Goal: Information Seeking & Learning: Learn about a topic

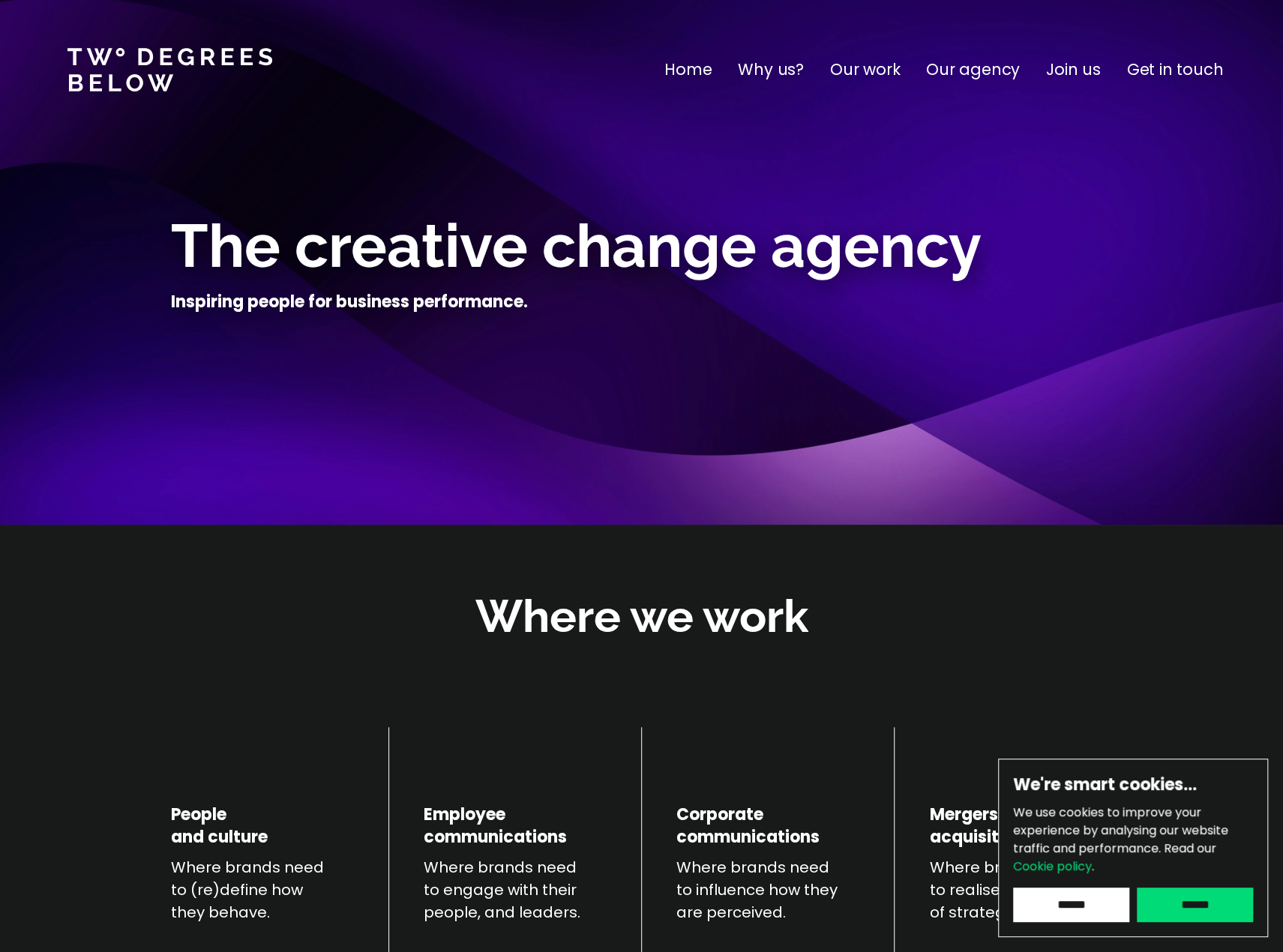
click at [968, 75] on p "Our agency" at bounding box center [973, 69] width 94 height 24
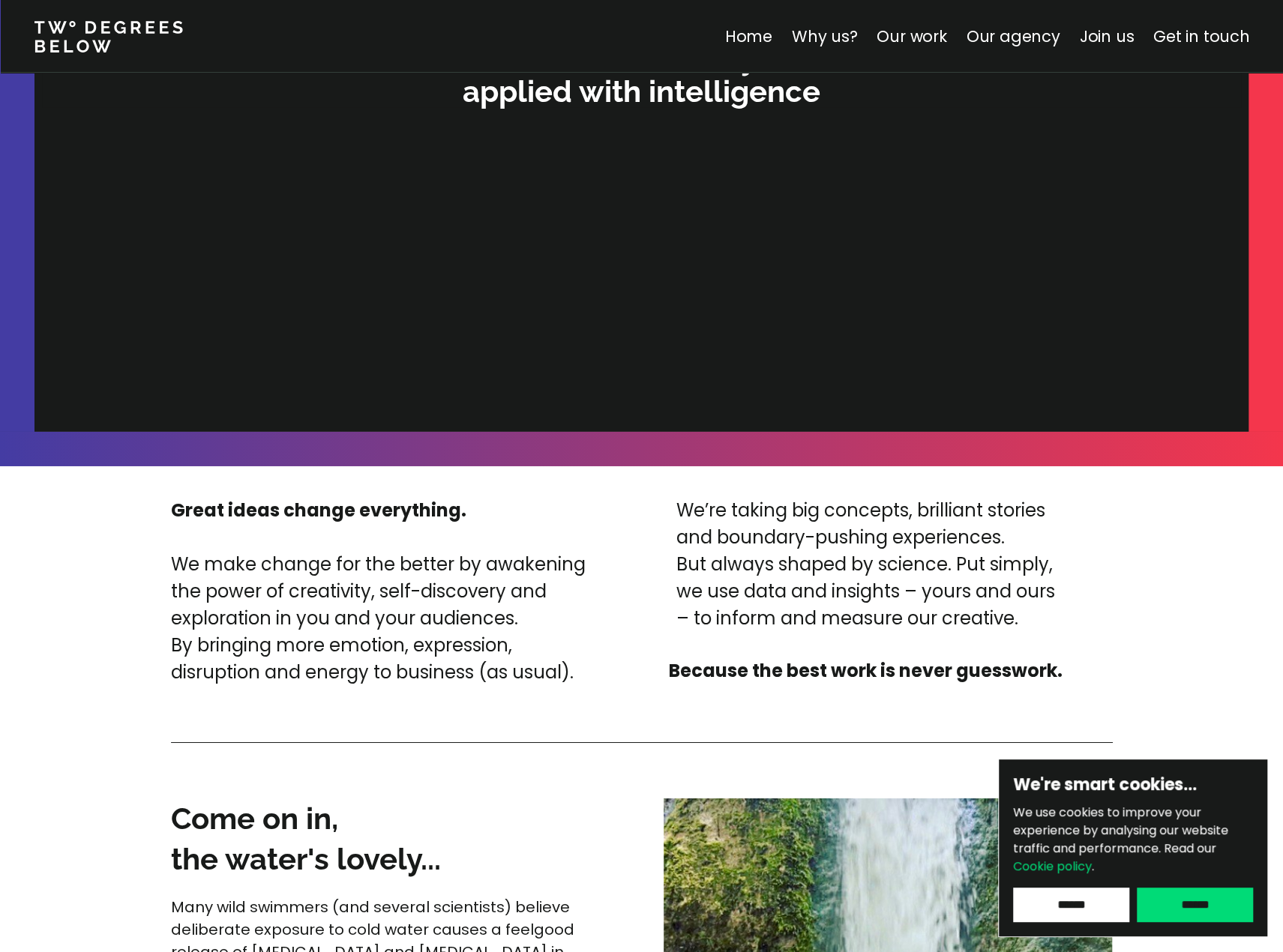
scroll to position [3335, 0]
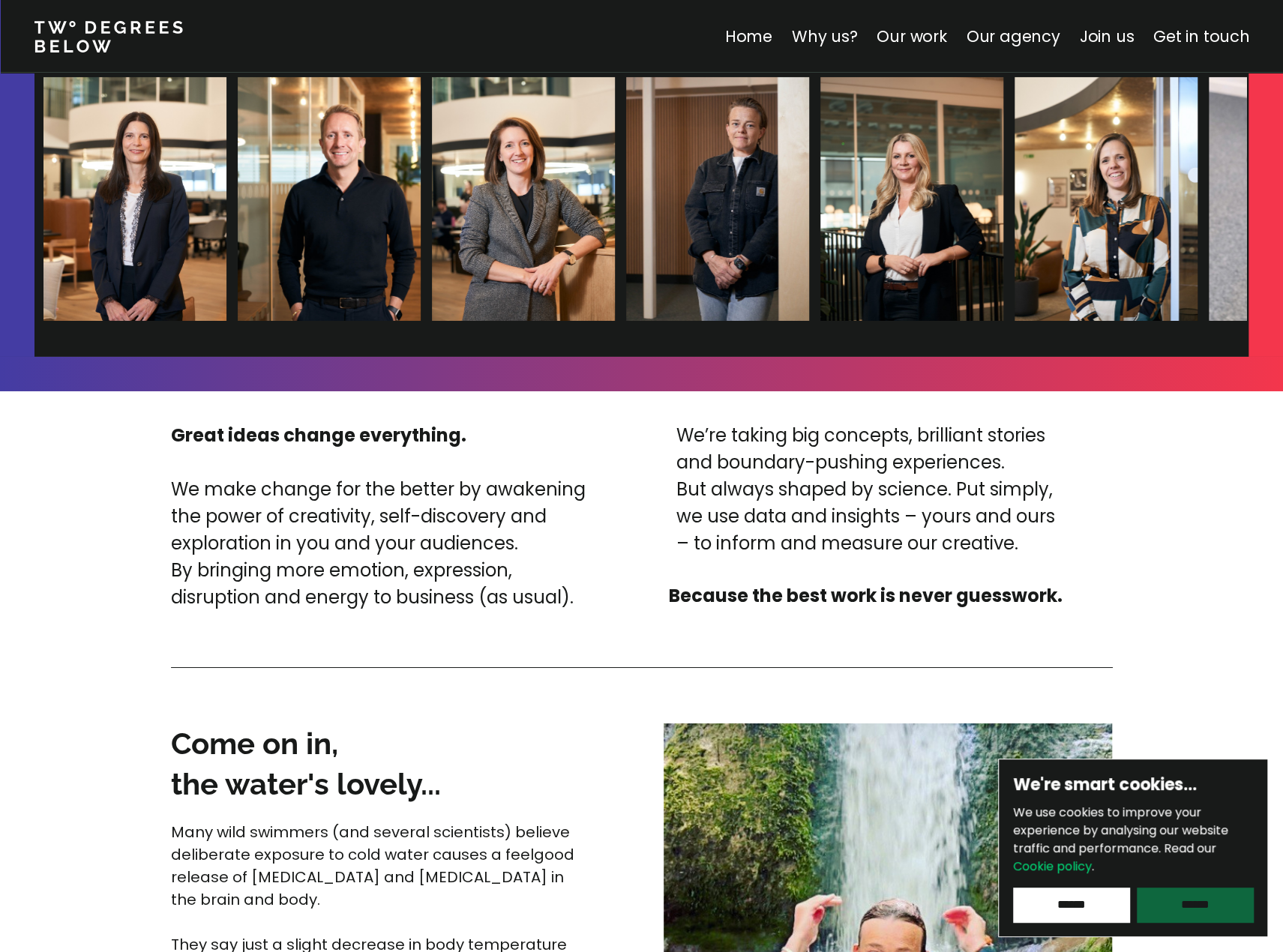
click at [1209, 892] on input "******" at bounding box center [1194, 905] width 116 height 35
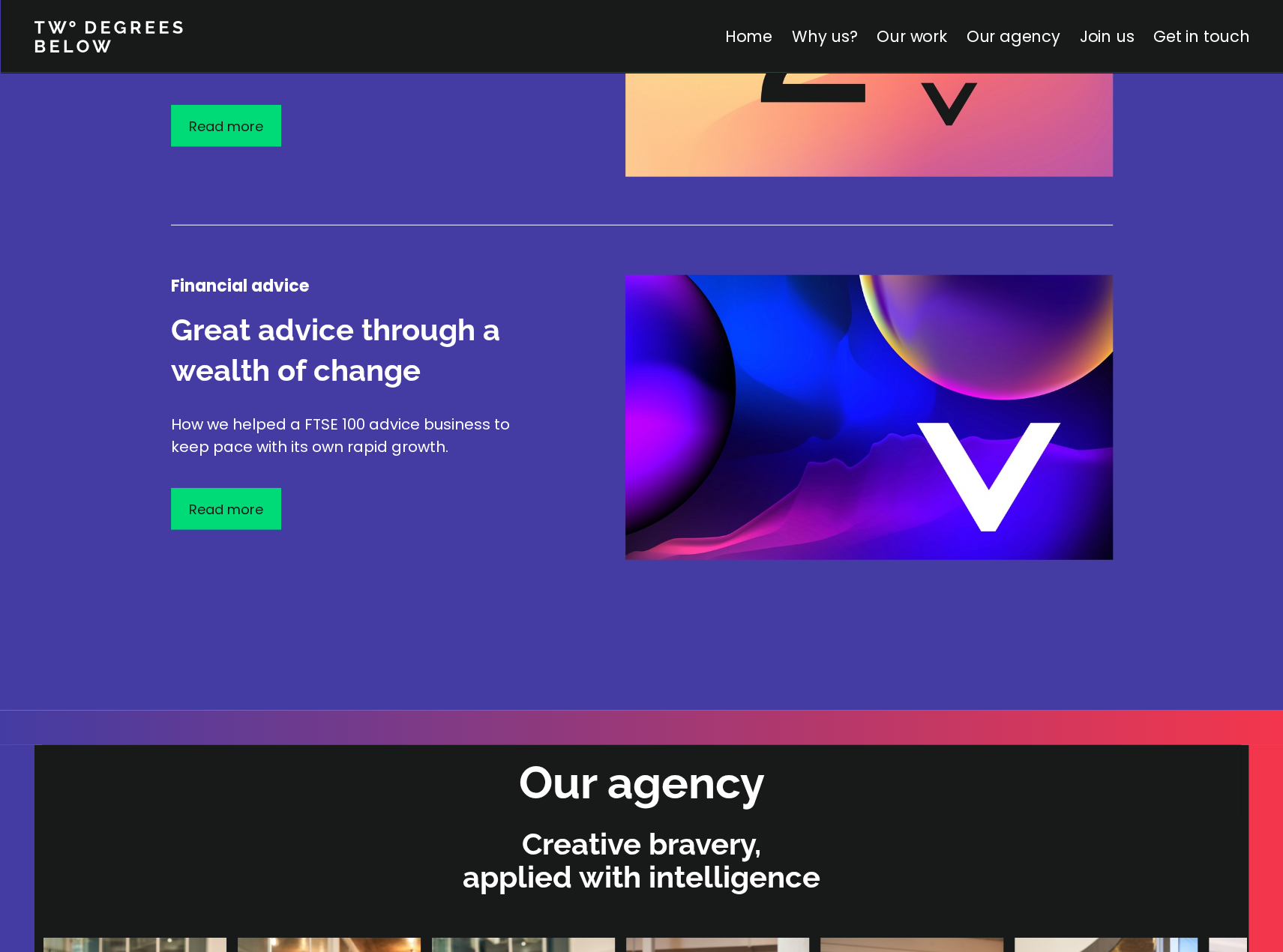
scroll to position [1950, 0]
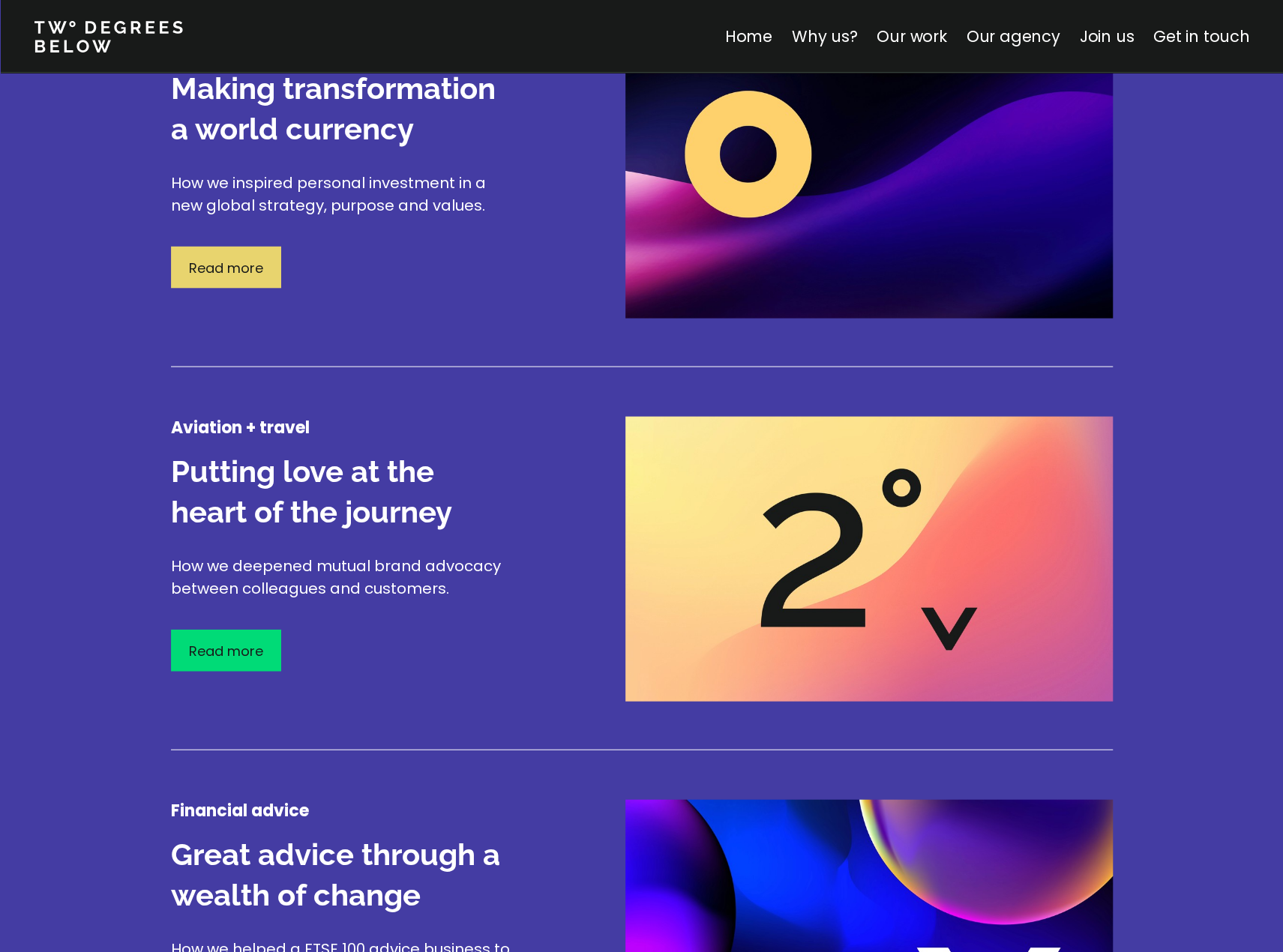
click at [217, 254] on div "Read more" at bounding box center [226, 268] width 110 height 42
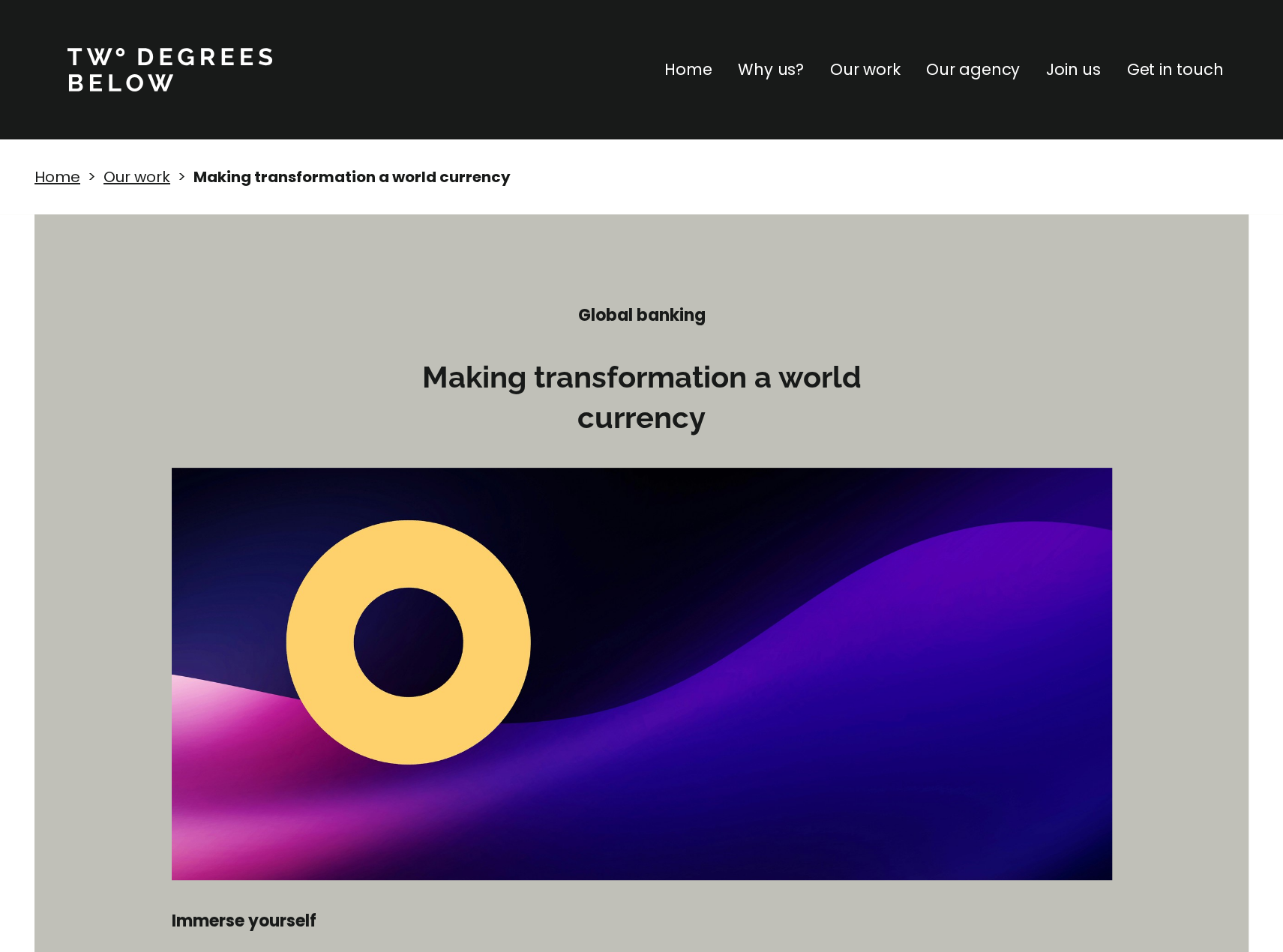
click at [858, 70] on p "Our work" at bounding box center [865, 69] width 70 height 24
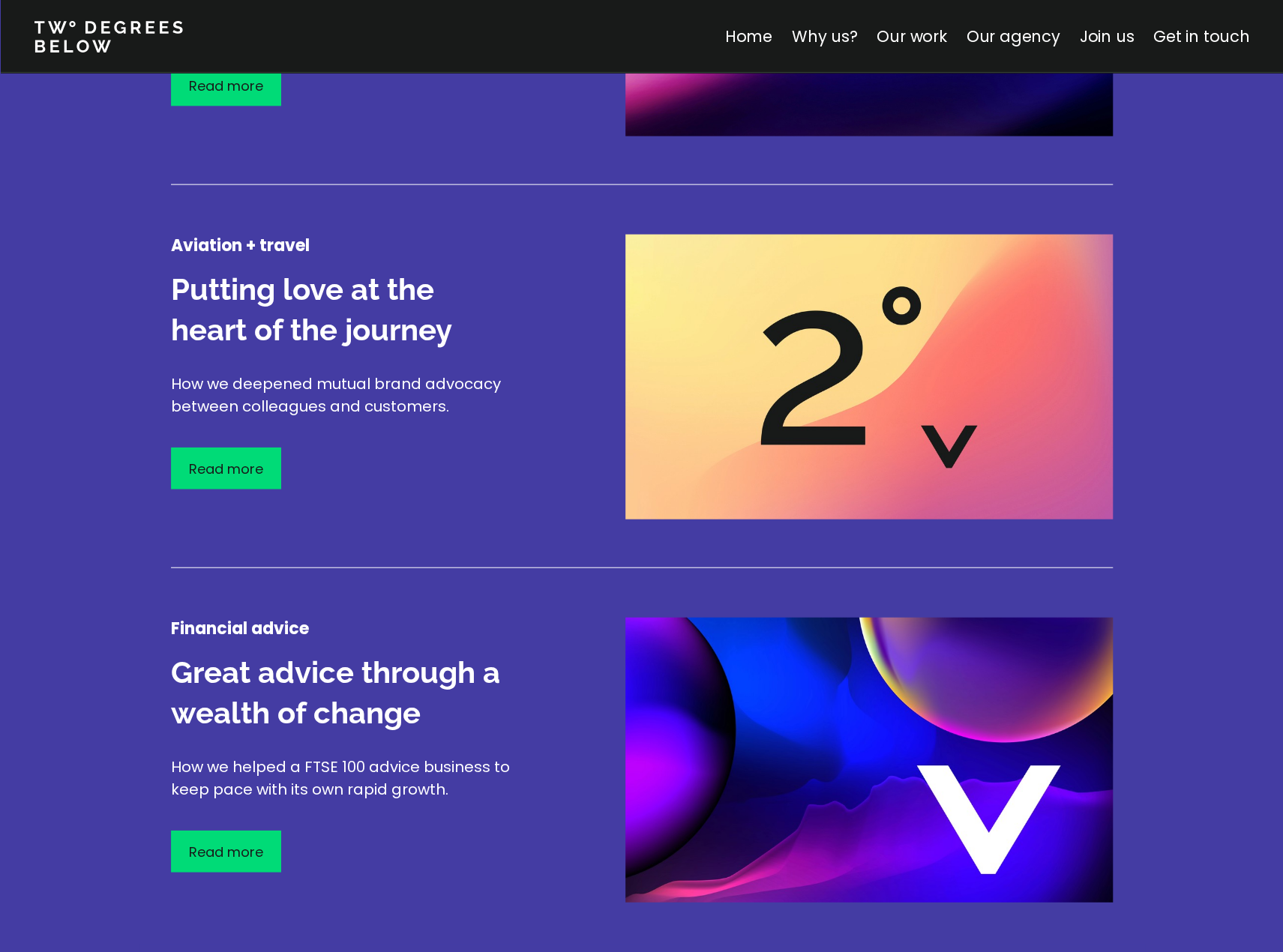
scroll to position [2207, 0]
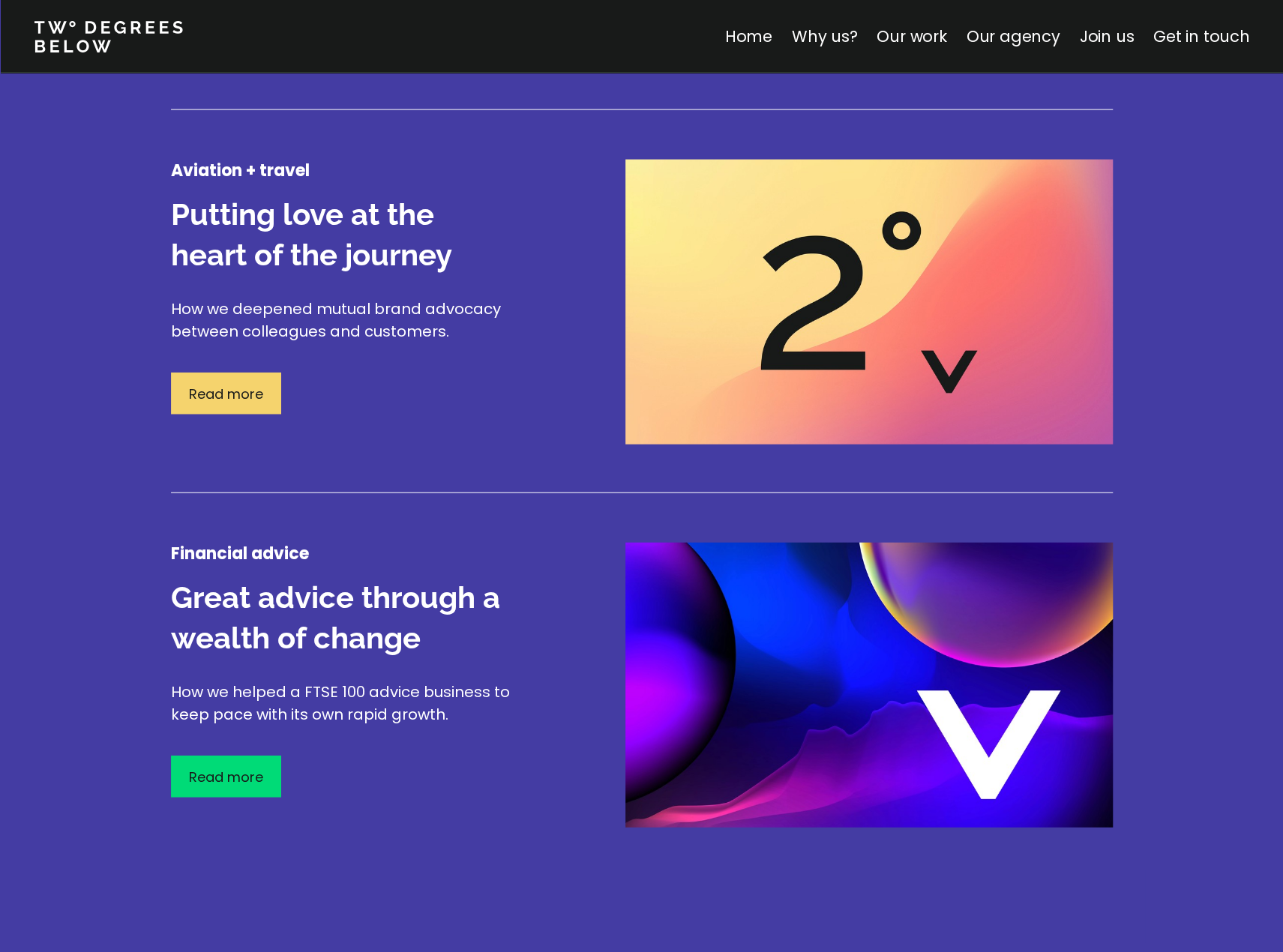
click at [231, 394] on p "Read more" at bounding box center [226, 394] width 74 height 21
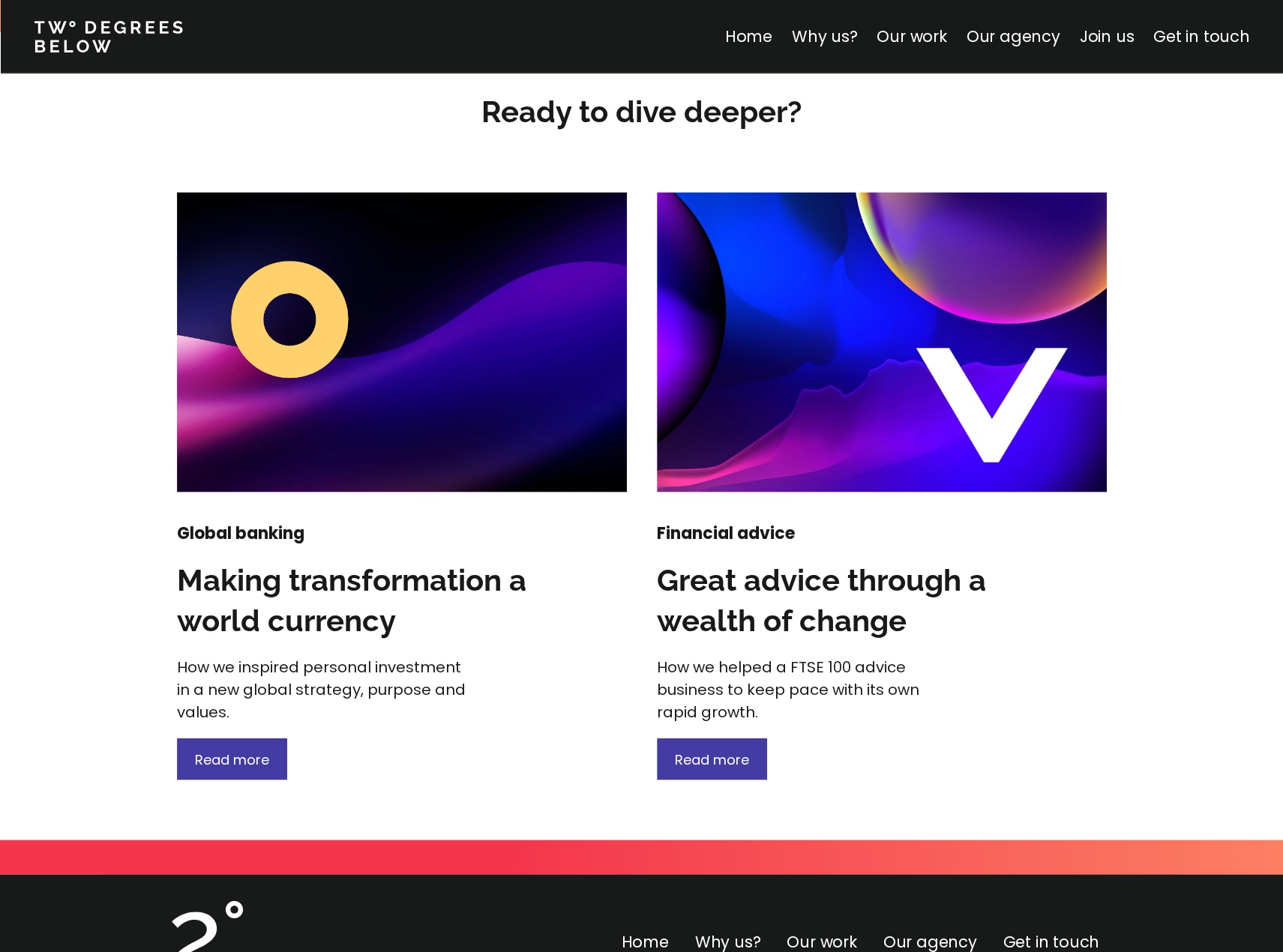
scroll to position [1950, 0]
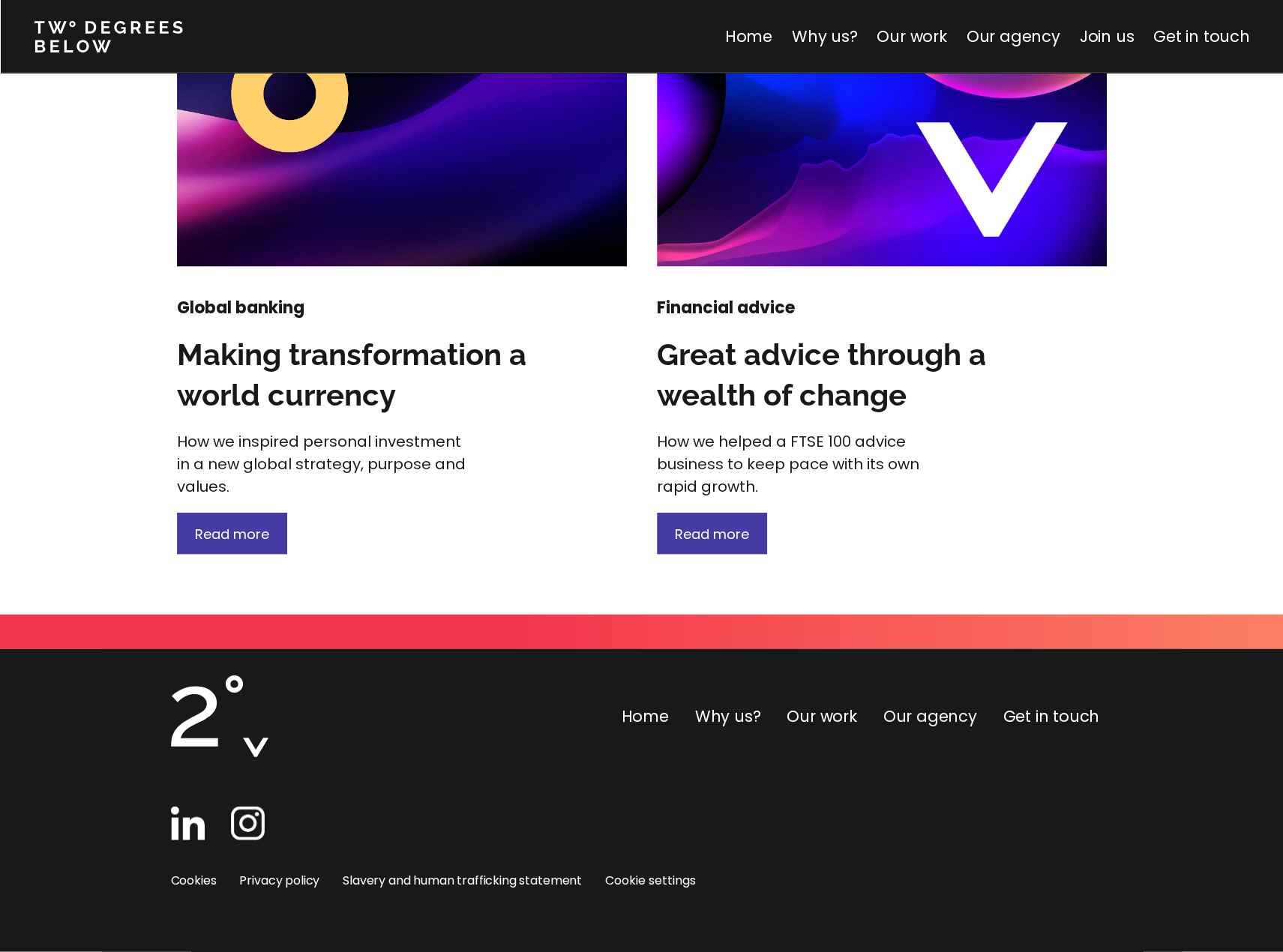
click at [931, 717] on link "Our agency" at bounding box center [931, 716] width 94 height 21
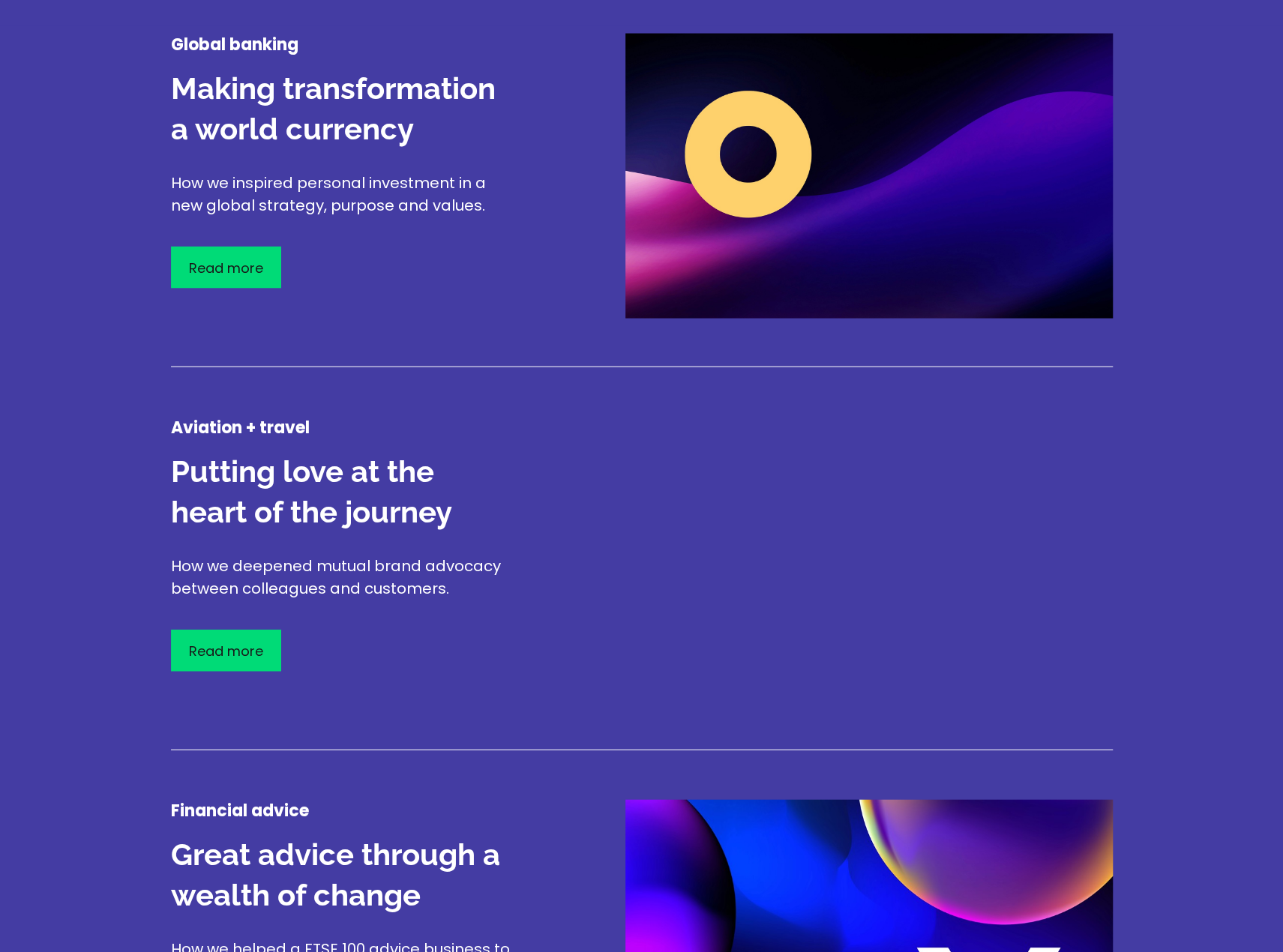
scroll to position [3185, 0]
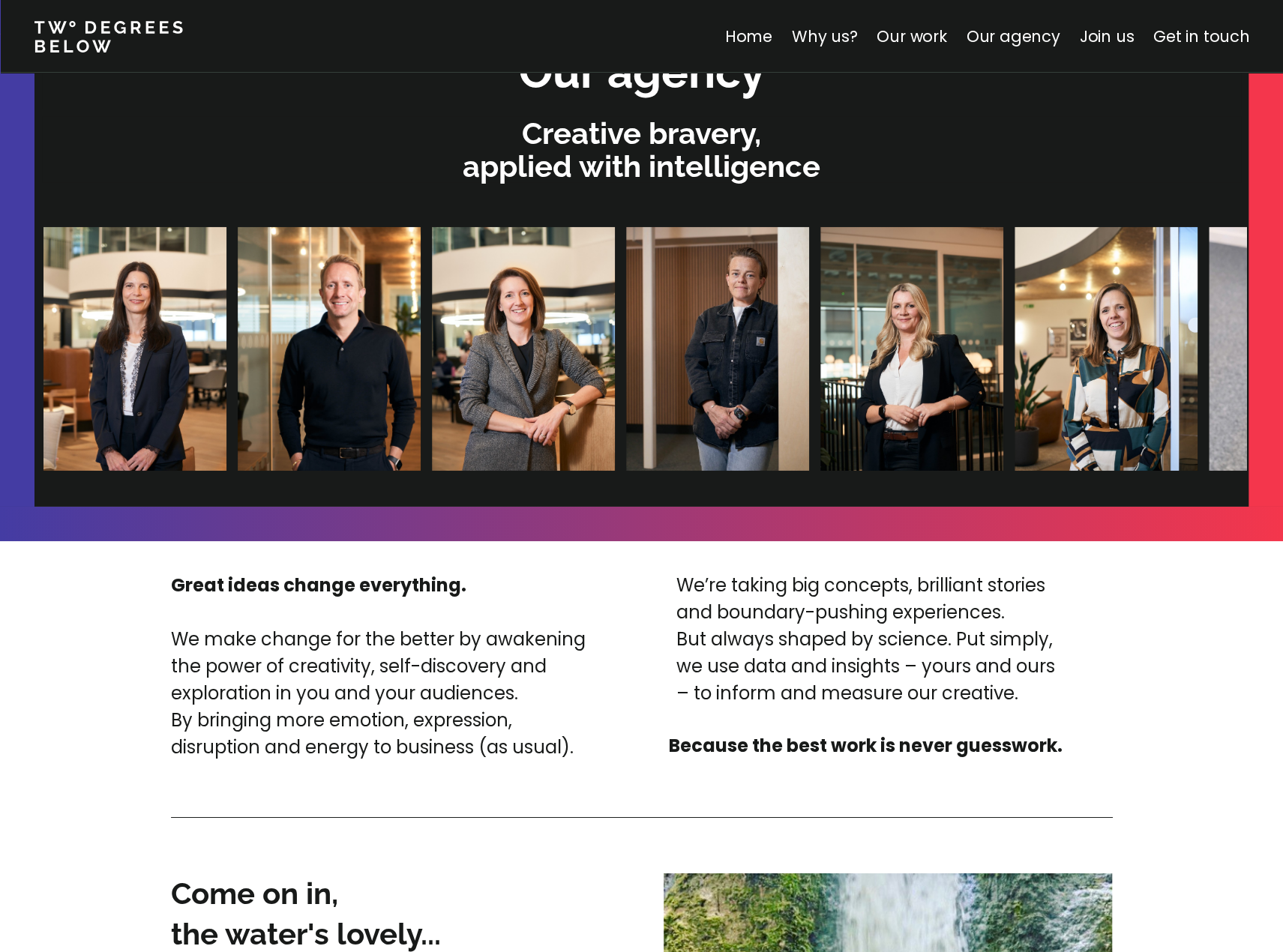
click at [491, 416] on img at bounding box center [523, 349] width 183 height 244
click at [357, 389] on img at bounding box center [329, 349] width 183 height 244
click at [90, 373] on img at bounding box center [135, 349] width 183 height 244
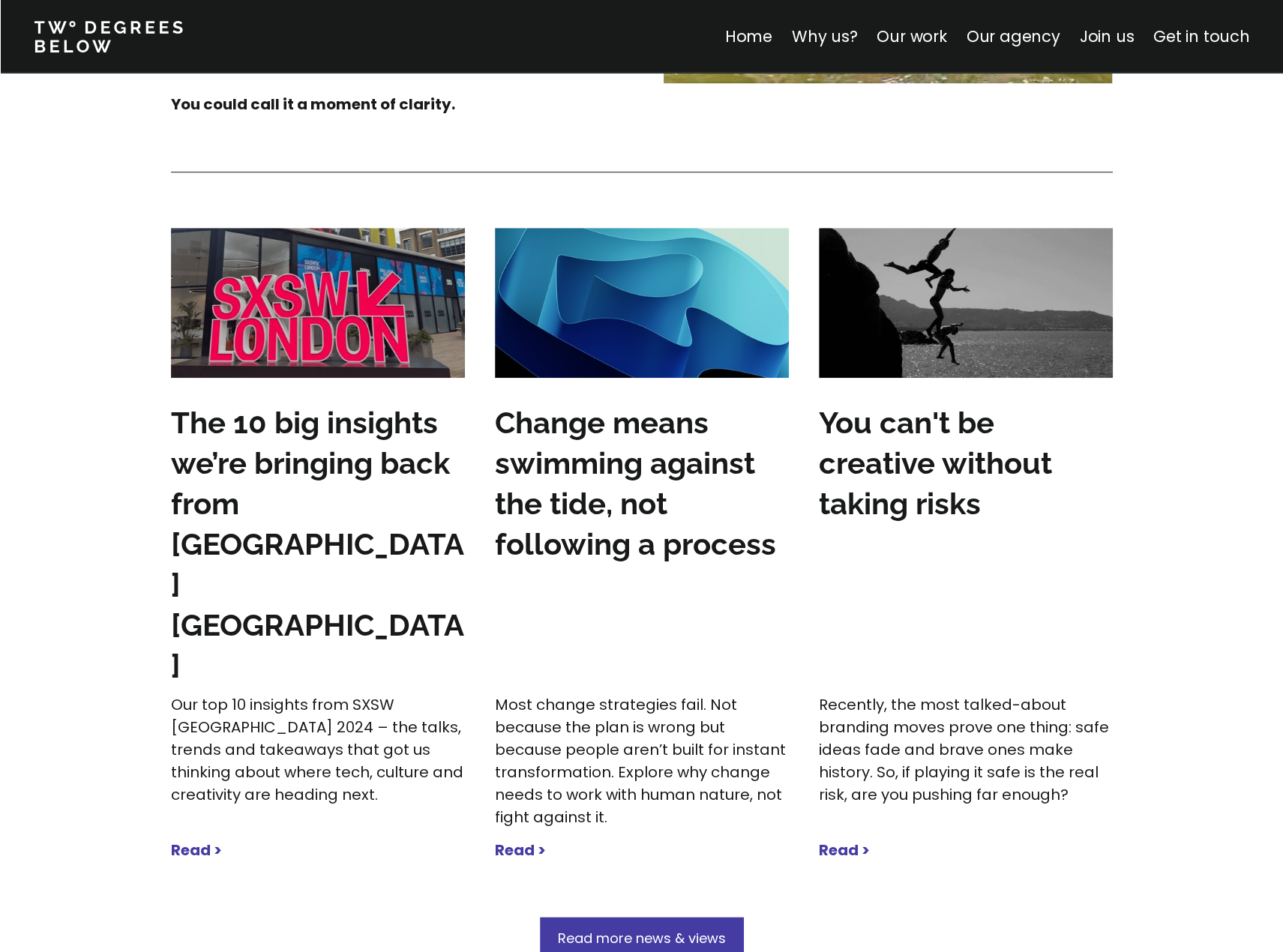
scroll to position [4725, 0]
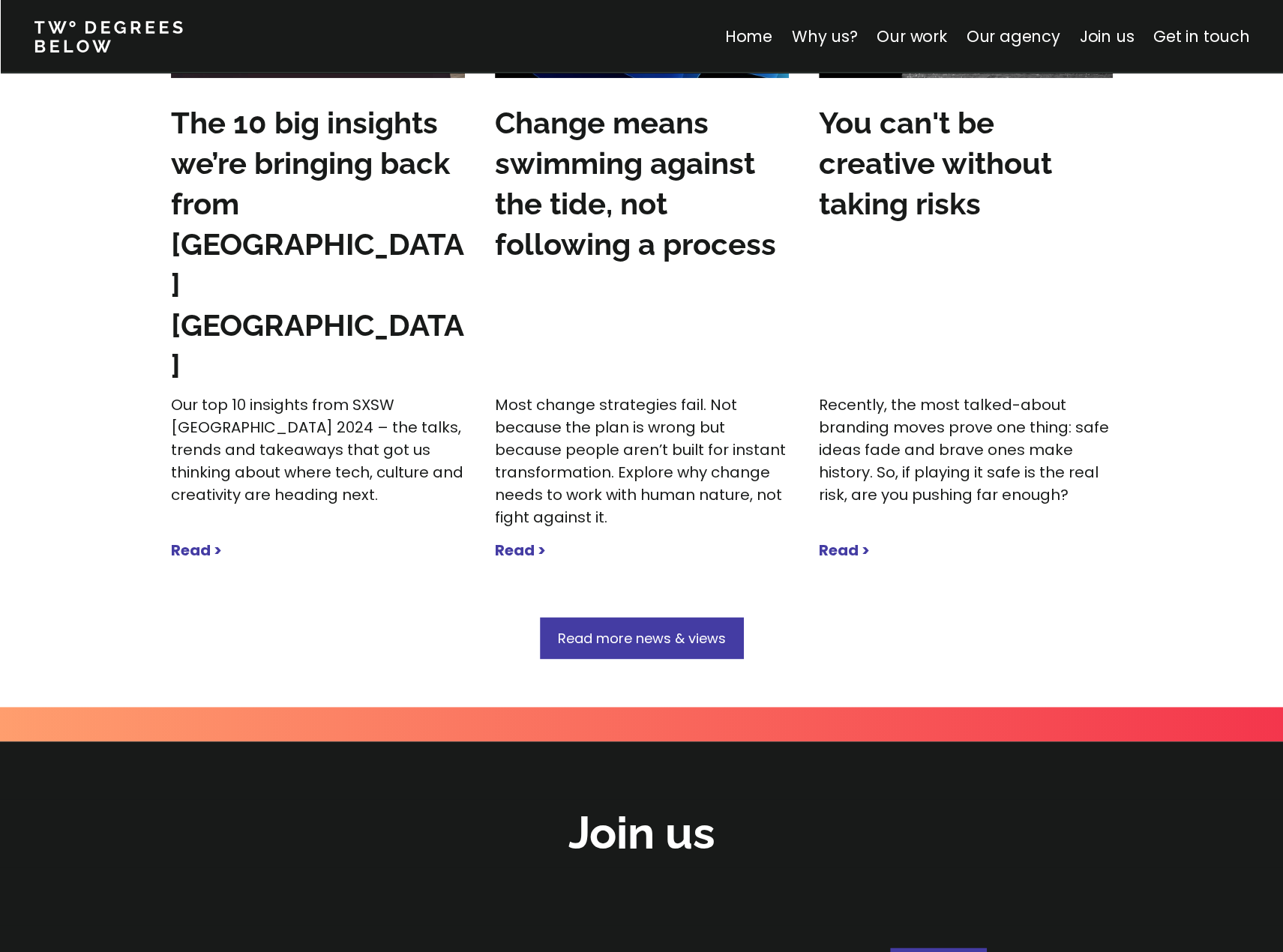
click at [853, 540] on strong "Read >" at bounding box center [844, 550] width 51 height 21
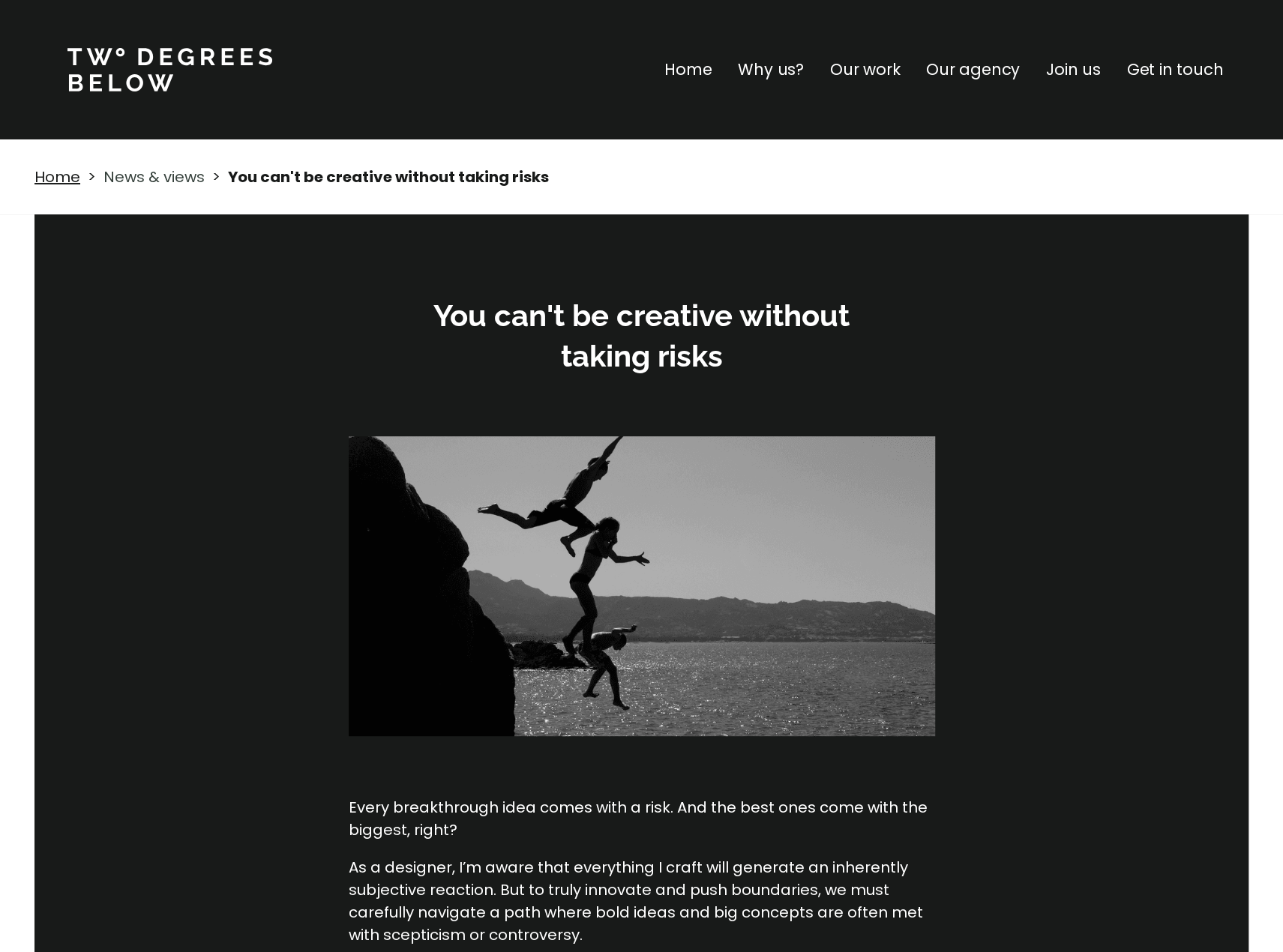
click at [183, 180] on link "News & views" at bounding box center [154, 176] width 101 height 21
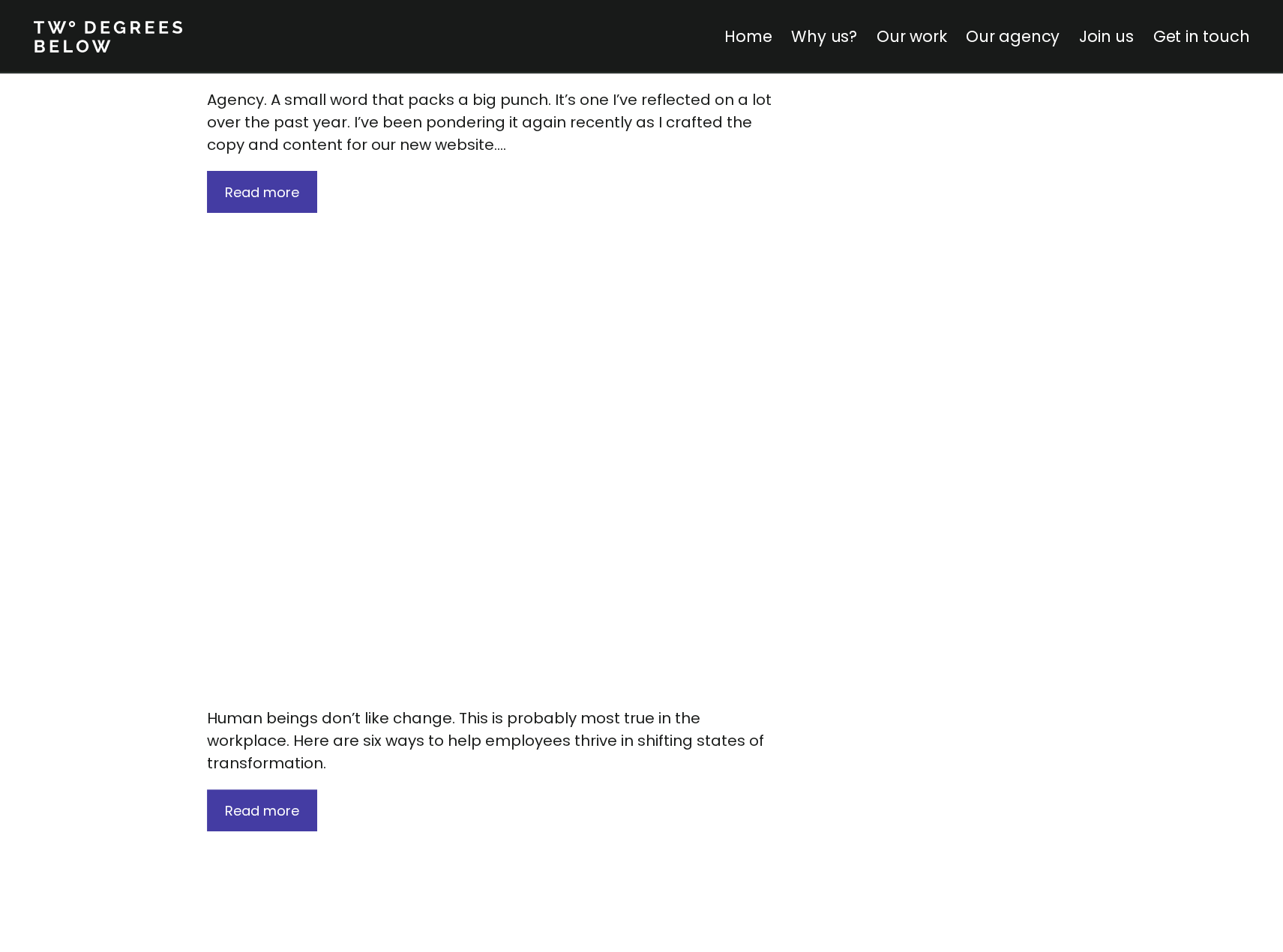
scroll to position [7274, 0]
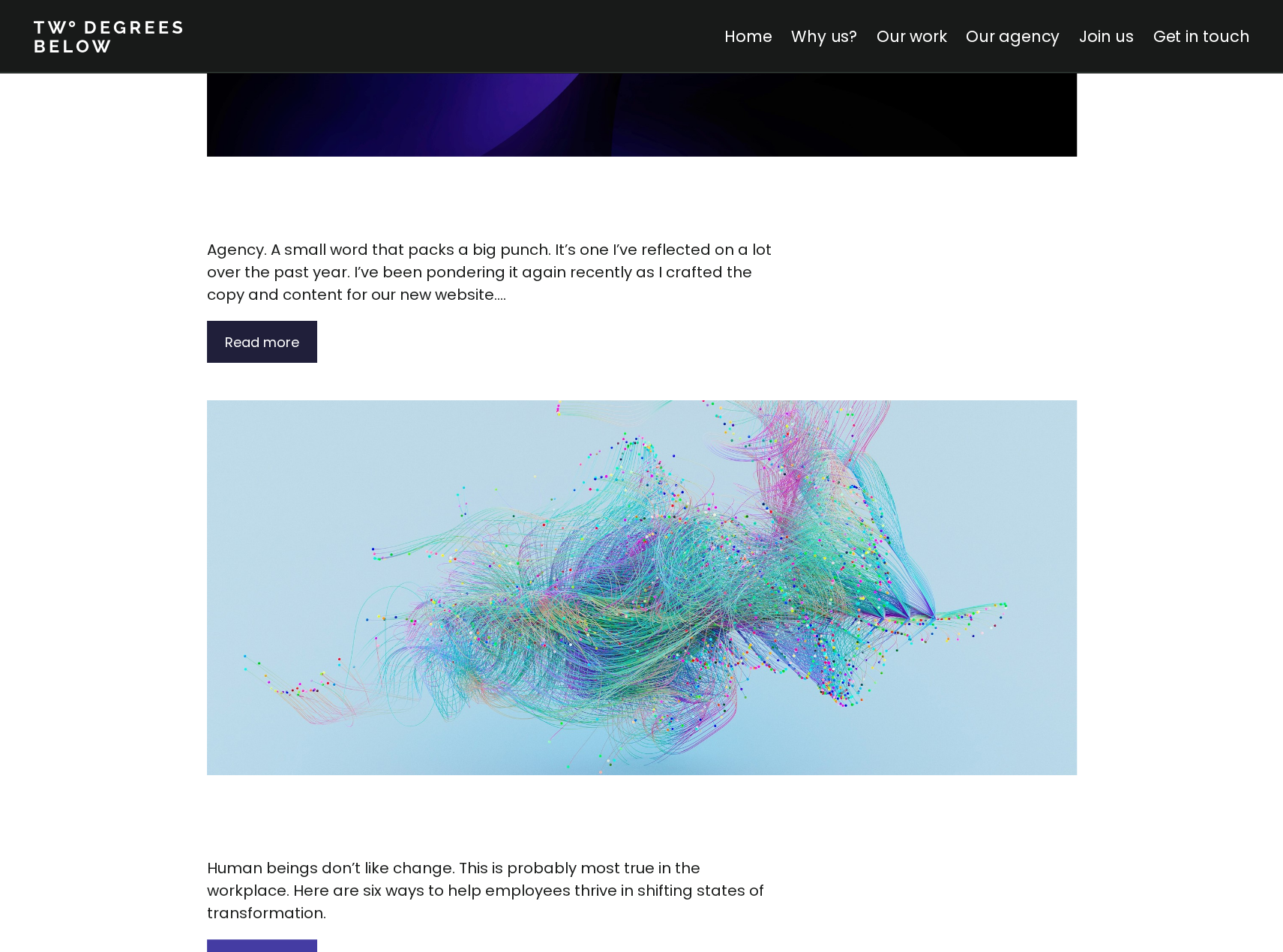
click at [264, 333] on span "Read more" at bounding box center [262, 342] width 74 height 19
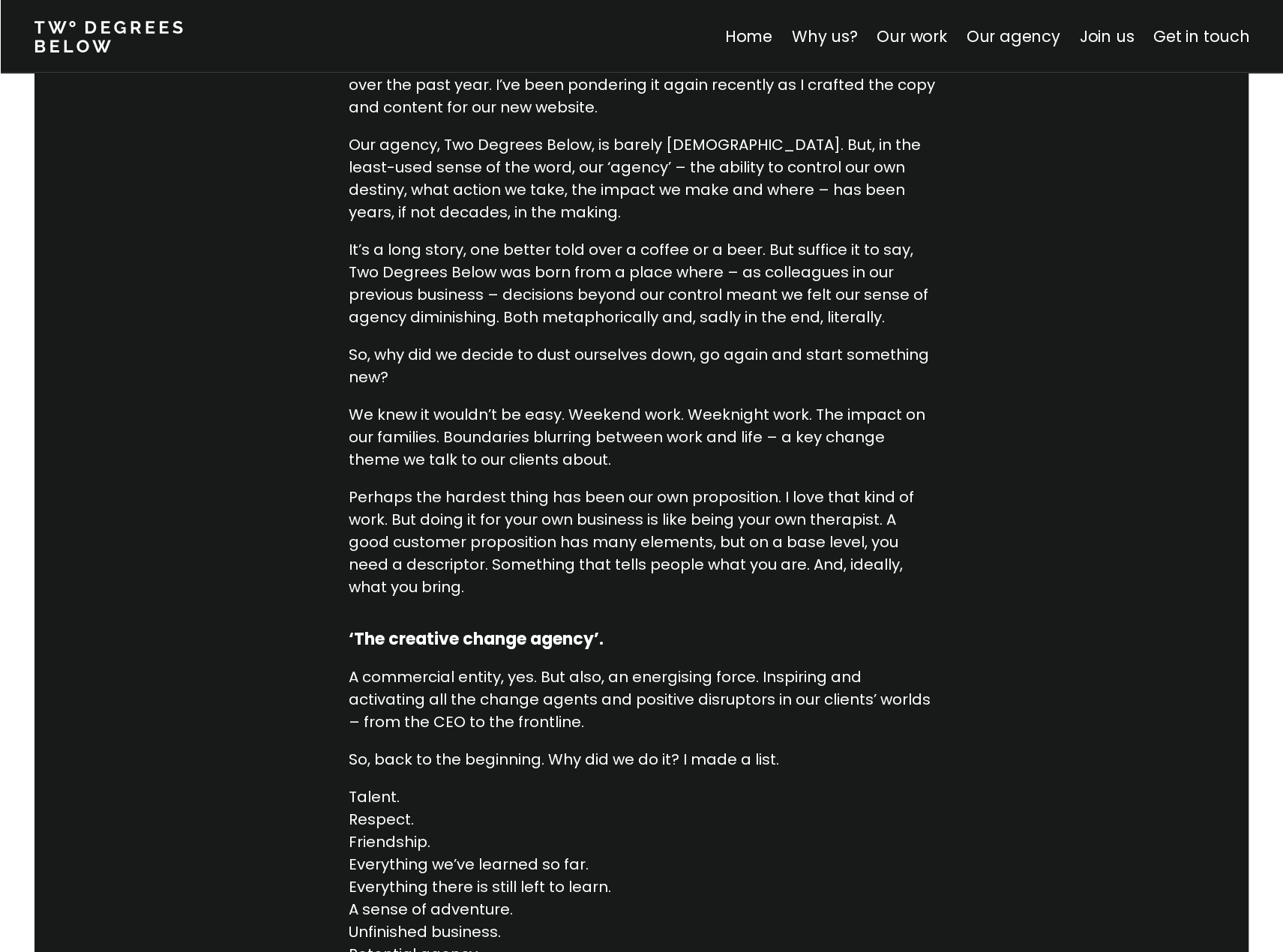
scroll to position [825, 0]
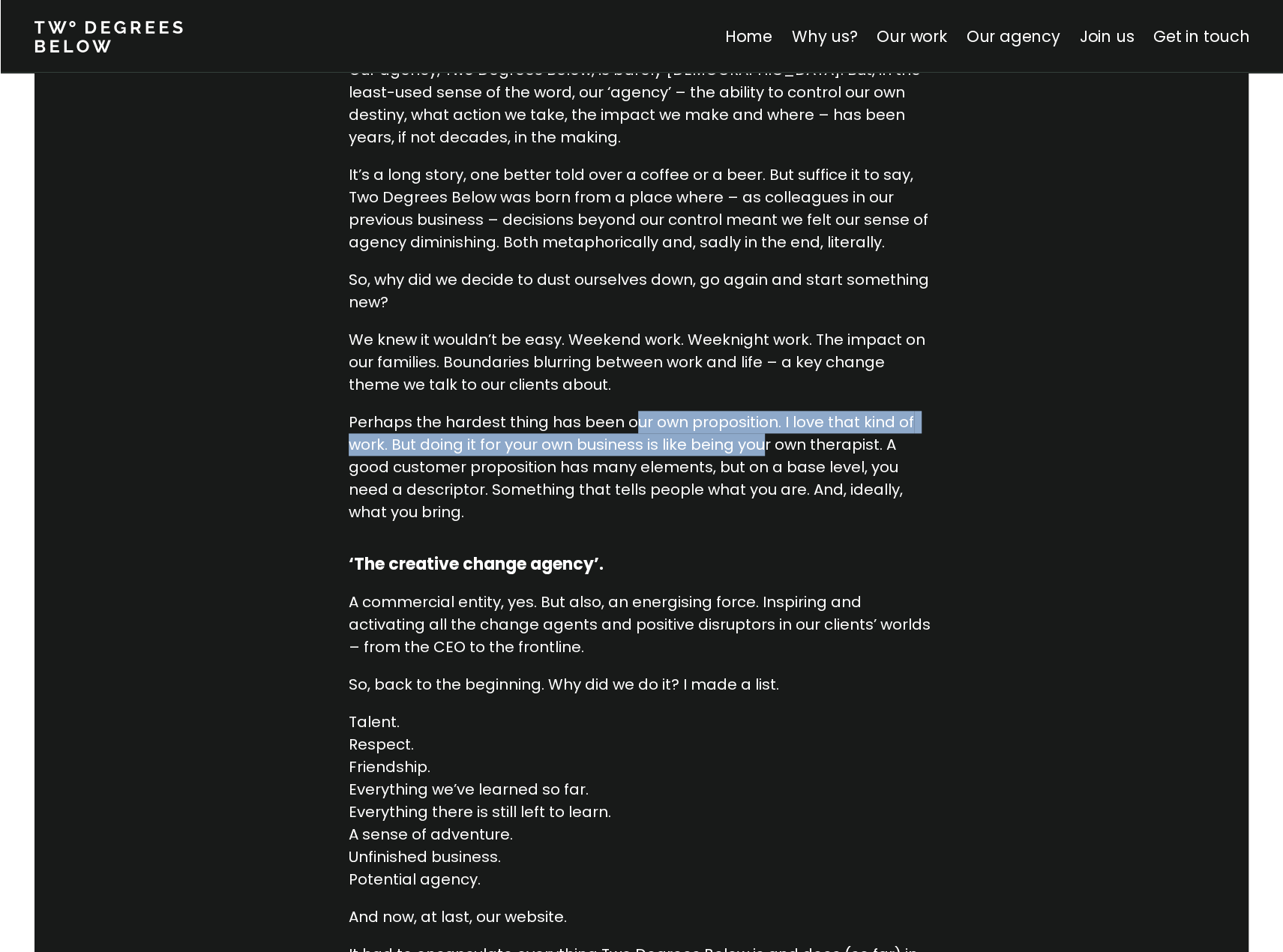
drag, startPoint x: 764, startPoint y: 441, endPoint x: 625, endPoint y: 429, distance: 139.5
click at [625, 432] on p "Perhaps the hardest thing has been our own proposition. I love that kind of wor…" at bounding box center [642, 467] width 586 height 113
click at [625, 429] on p "Perhaps the hardest thing has been our own proposition. I love that kind of wor…" at bounding box center [642, 467] width 586 height 113
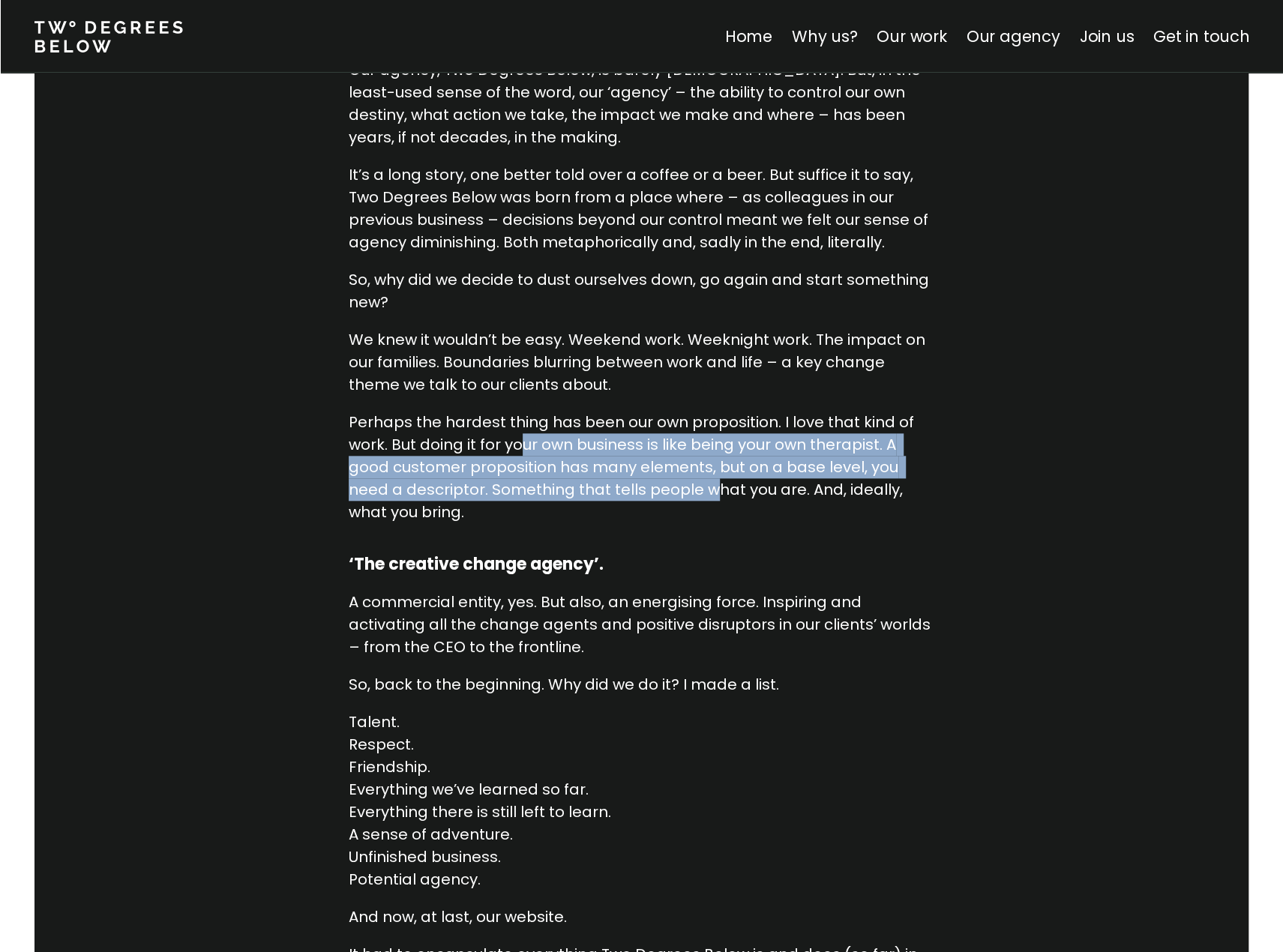
drag, startPoint x: 665, startPoint y: 480, endPoint x: 521, endPoint y: 444, distance: 148.4
click at [521, 444] on p "Perhaps the hardest thing has been our own proposition. I love that kind of wor…" at bounding box center [642, 467] width 586 height 113
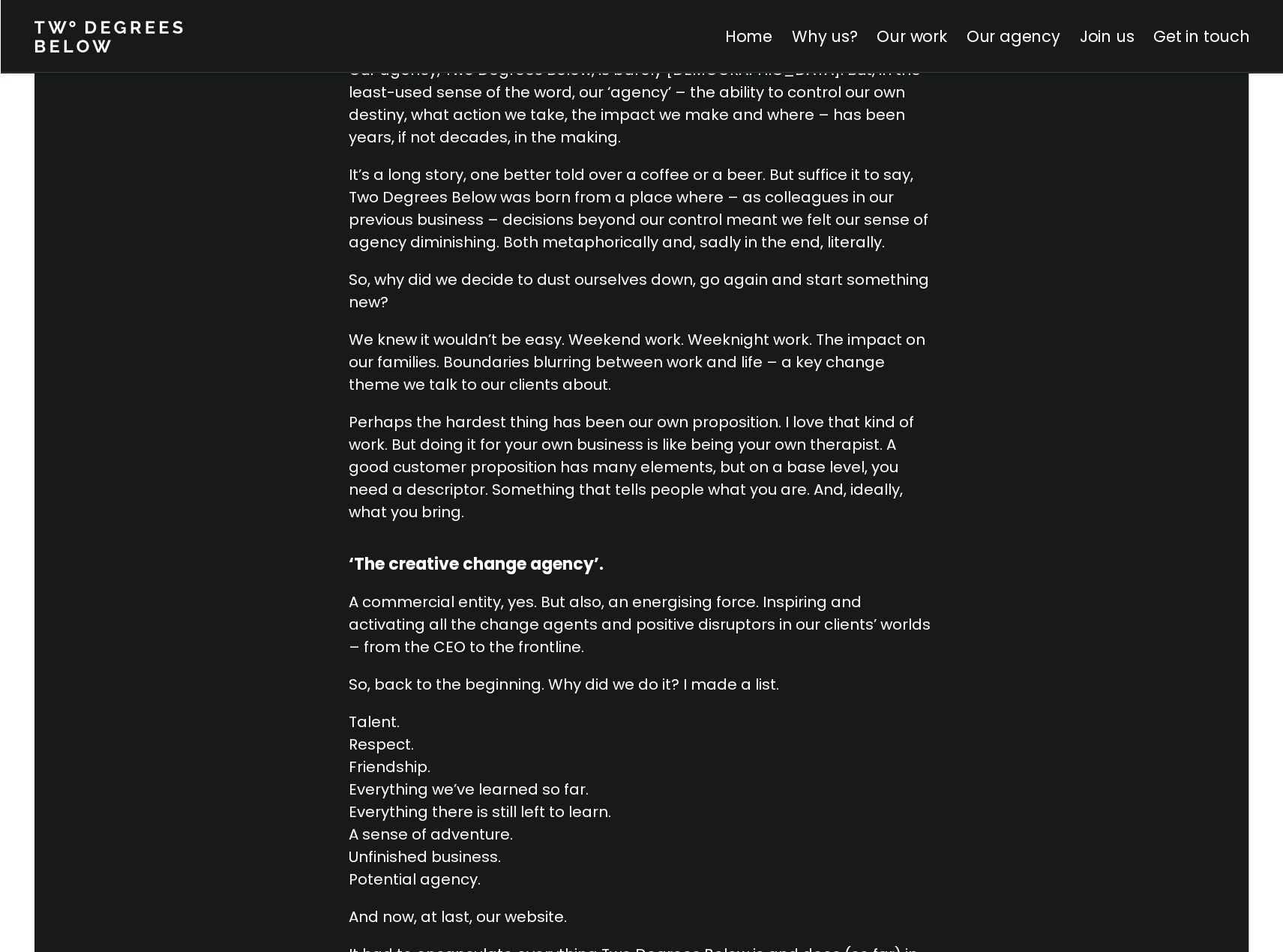
click at [515, 443] on p "Perhaps the hardest thing has been our own proposition. I love that kind of wor…" at bounding box center [642, 467] width 586 height 113
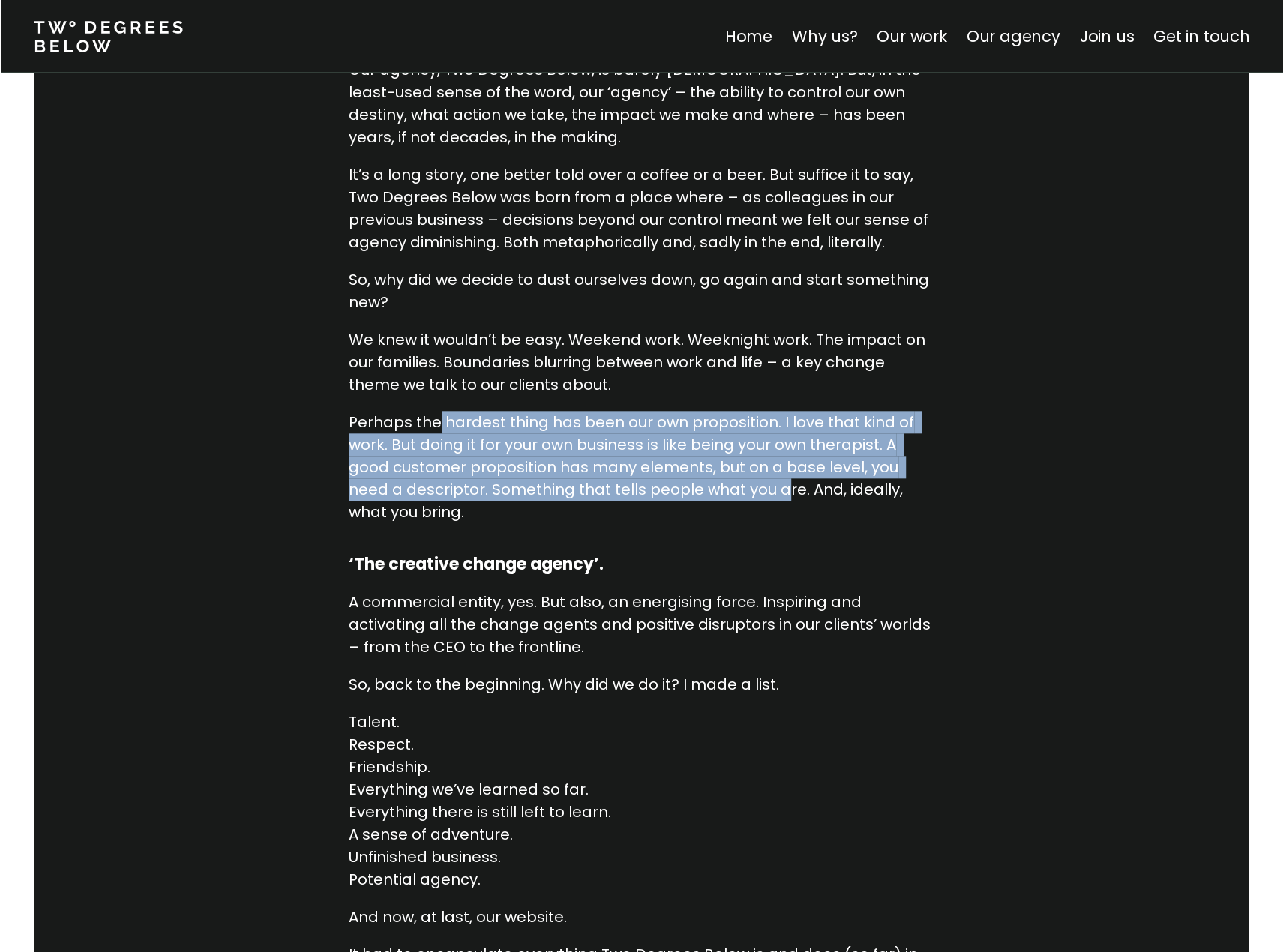
drag, startPoint x: 440, startPoint y: 426, endPoint x: 738, endPoint y: 483, distance: 303.4
click at [738, 483] on p "Perhaps the hardest thing has been our own proposition. I love that kind of wor…" at bounding box center [642, 467] width 586 height 113
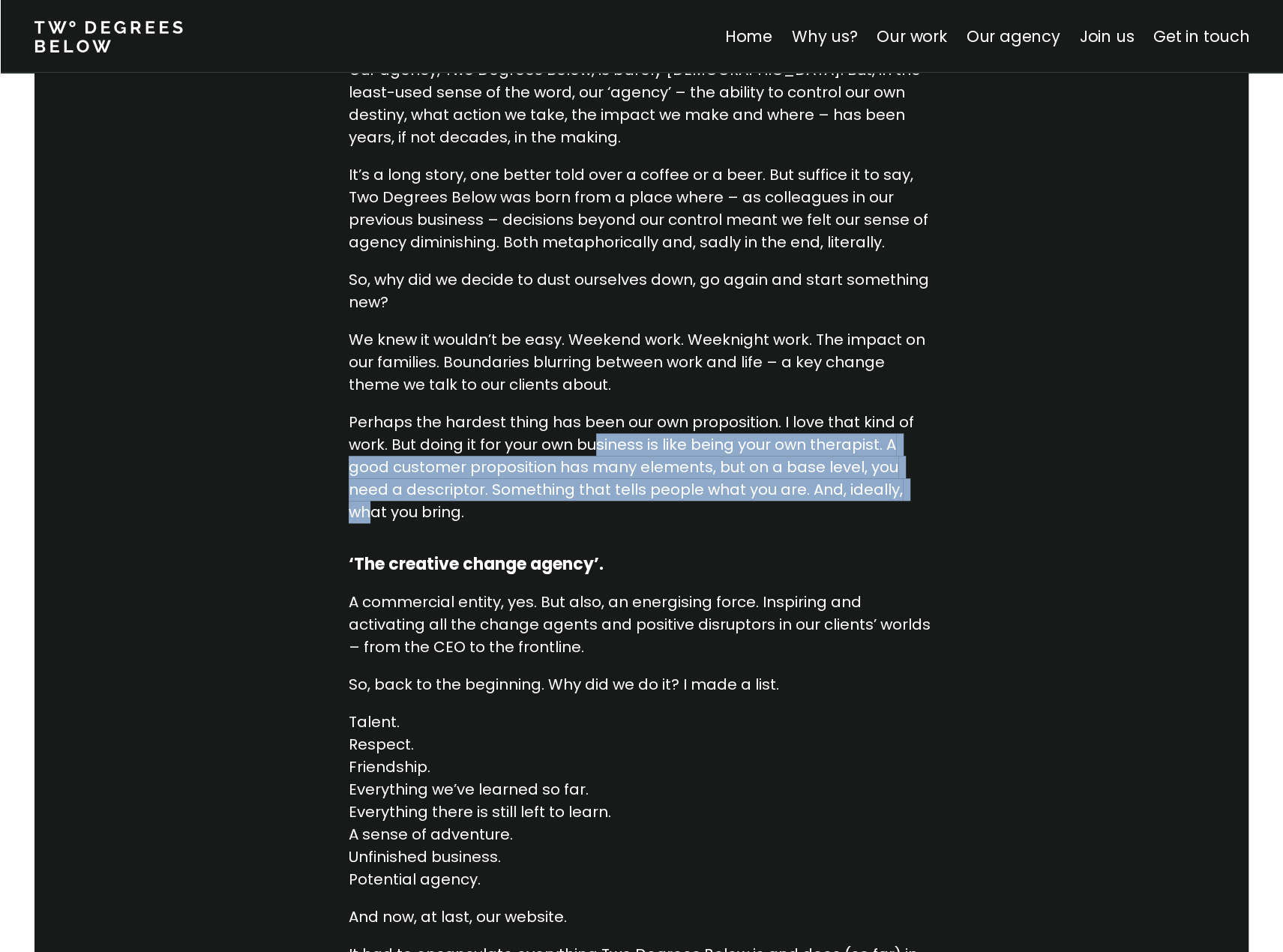
drag, startPoint x: 875, startPoint y: 492, endPoint x: 596, endPoint y: 448, distance: 282.4
click at [596, 449] on p "Perhaps the hardest thing has been our own proposition. I love that kind of wor…" at bounding box center [642, 467] width 586 height 113
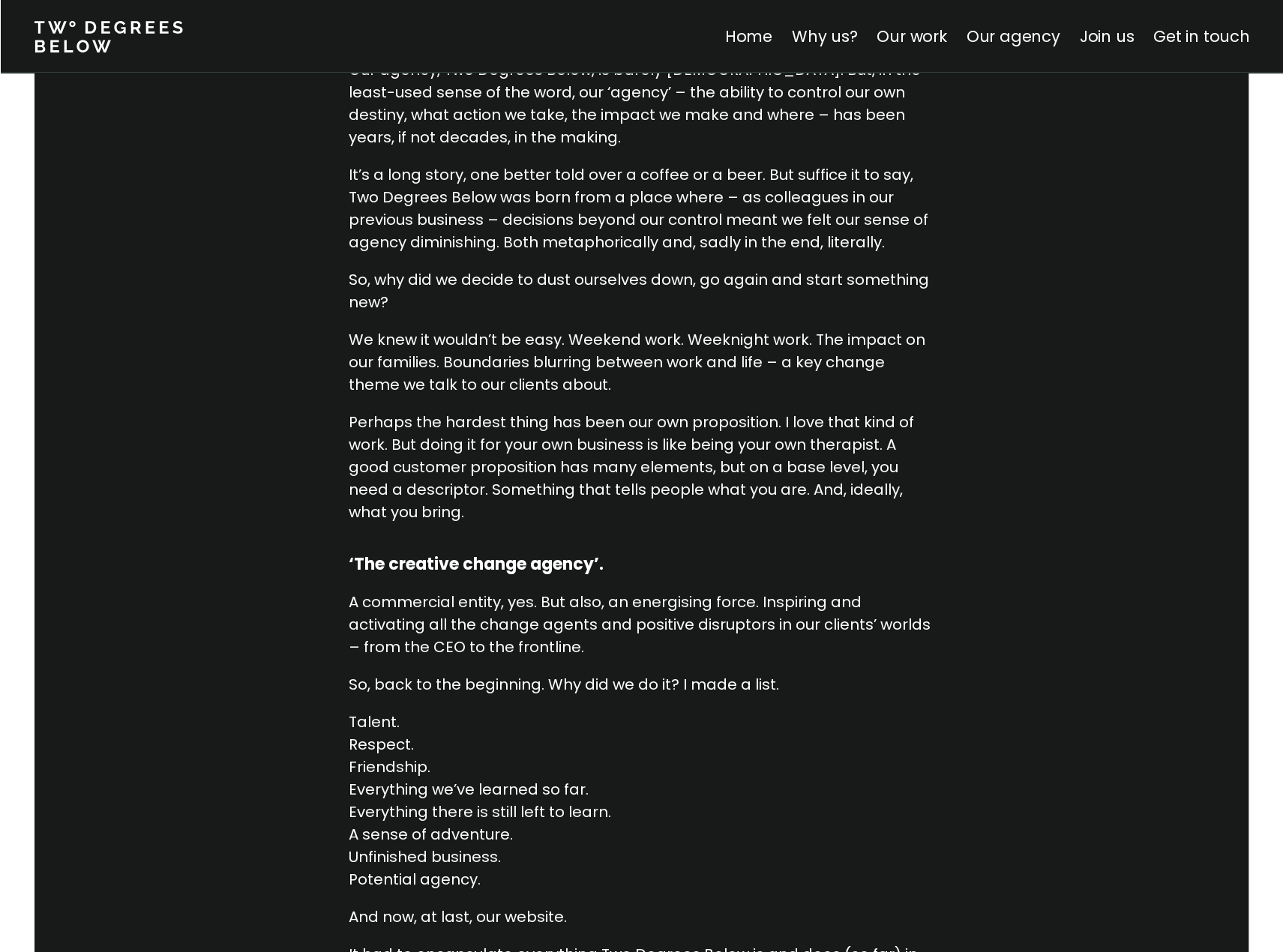
click at [580, 439] on p "Perhaps the hardest thing has been our own proposition. I love that kind of wor…" at bounding box center [642, 467] width 586 height 113
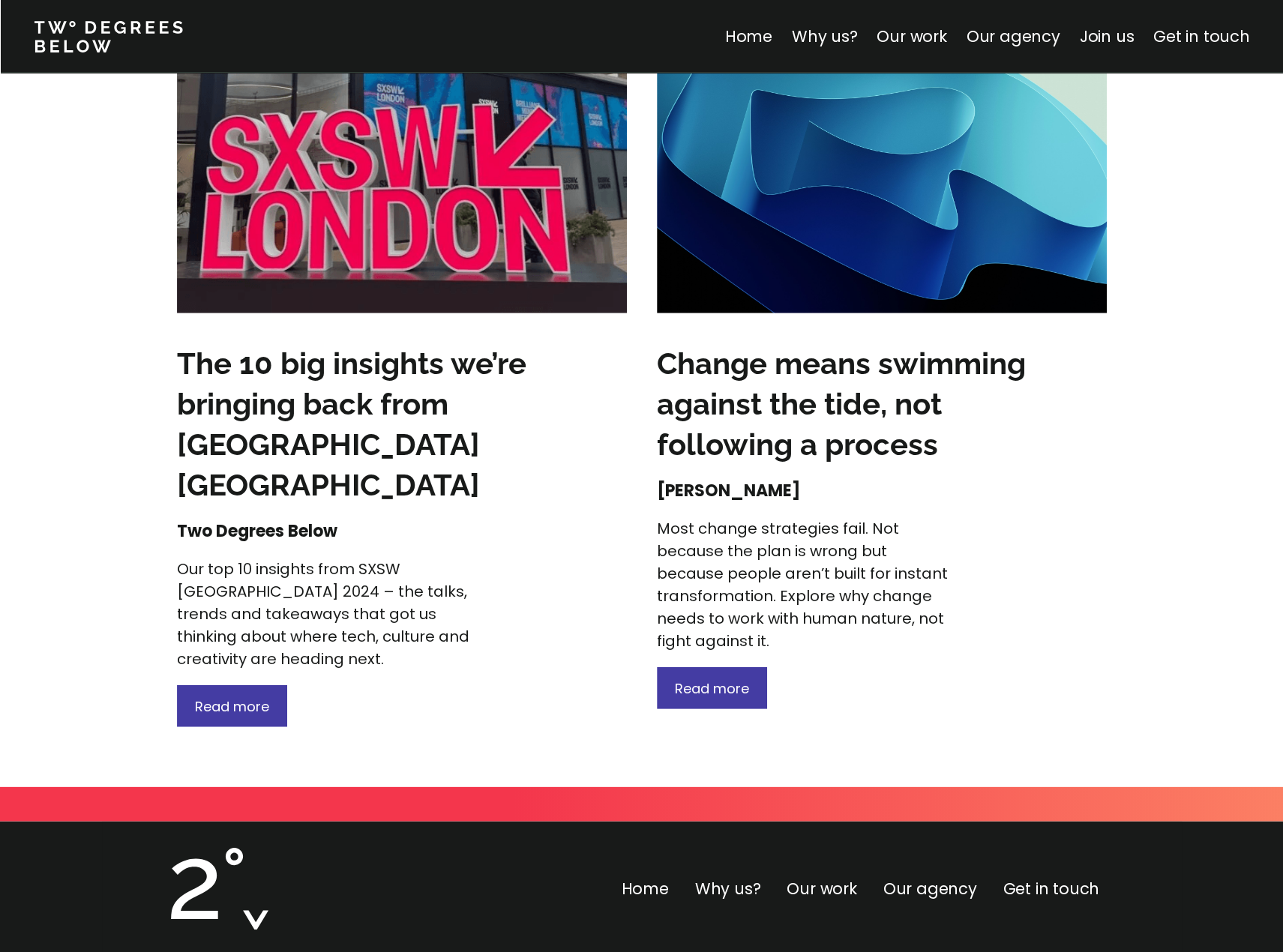
scroll to position [2625, 0]
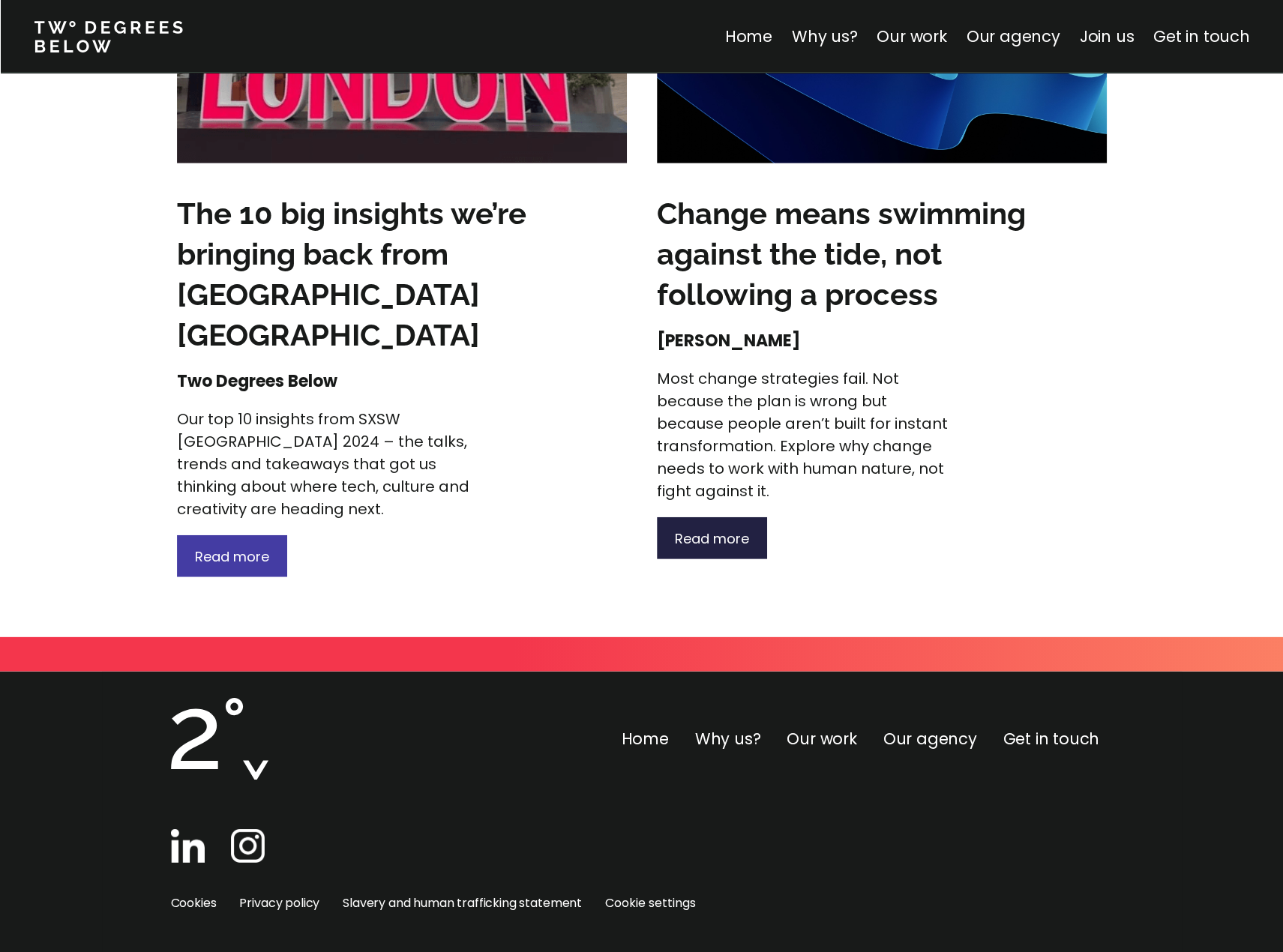
click at [693, 547] on span "Read more" at bounding box center [712, 539] width 74 height 19
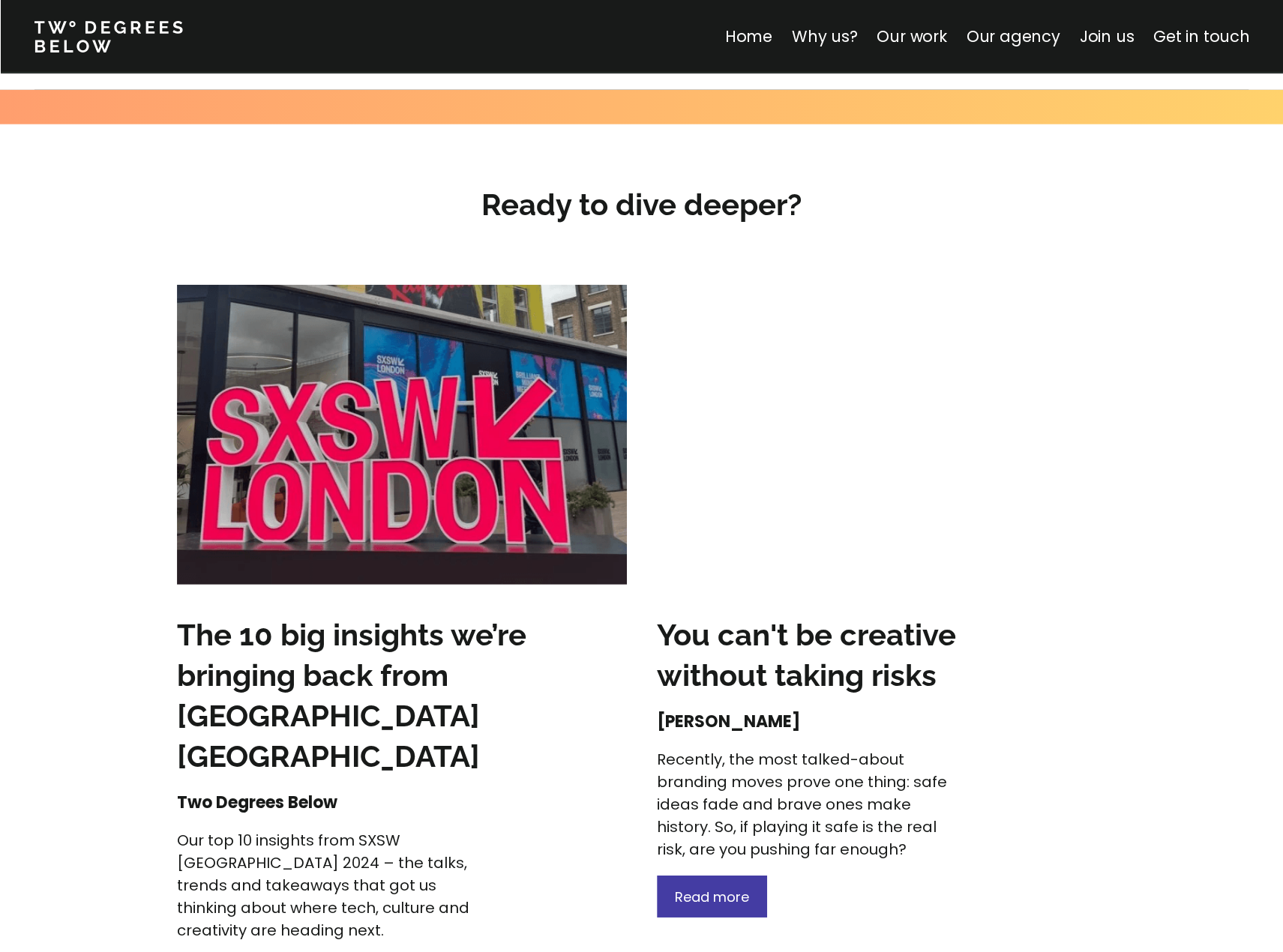
scroll to position [2774, 0]
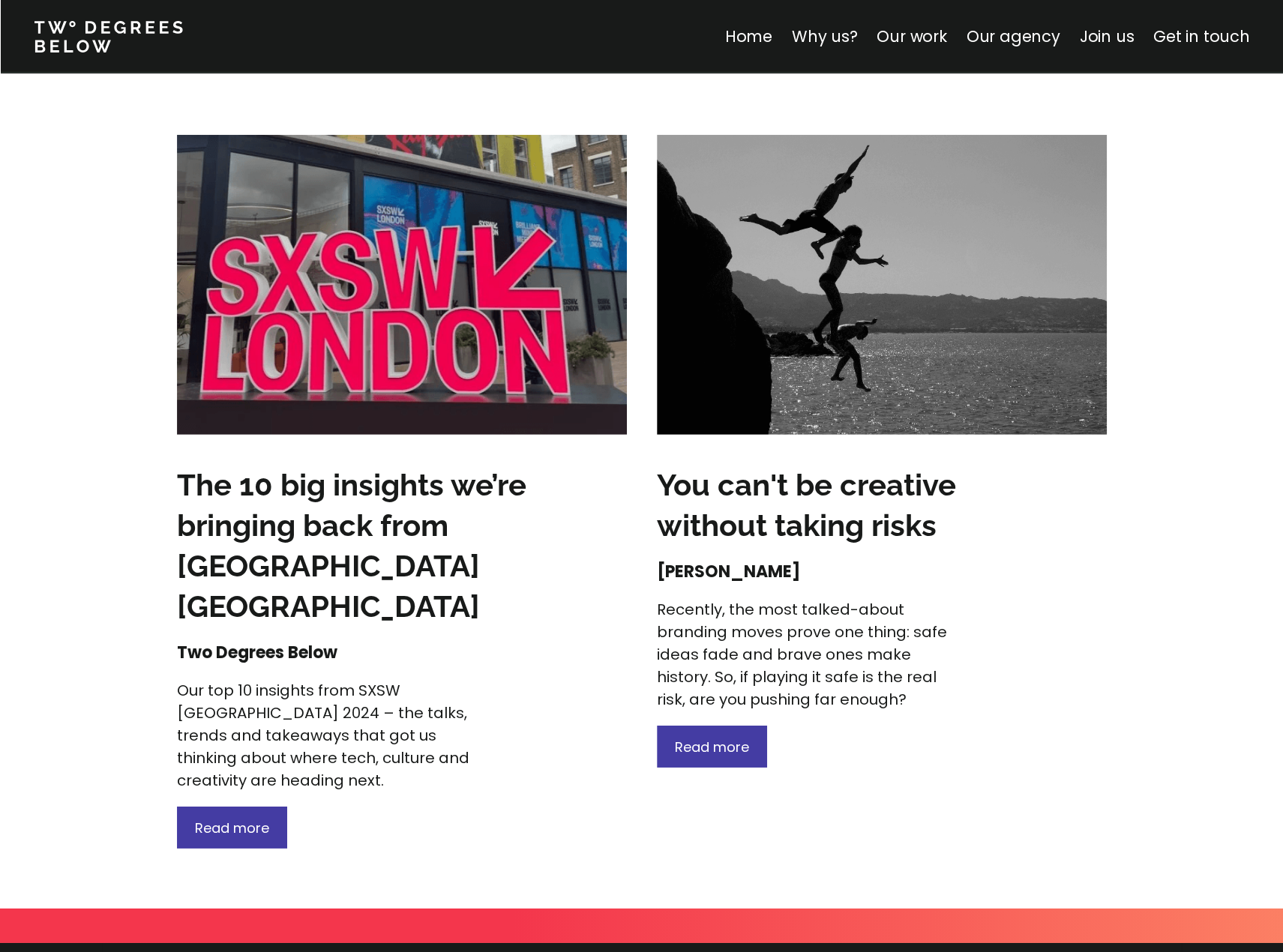
click at [754, 561] on h4 "[PERSON_NAME]" at bounding box center [803, 572] width 292 height 22
